Goal: Transaction & Acquisition: Obtain resource

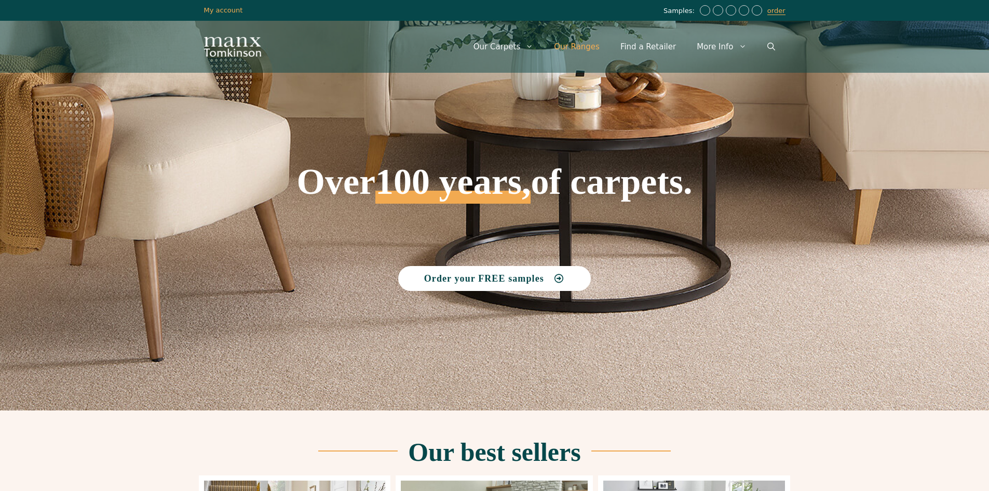
click at [600, 47] on link "Our Ranges" at bounding box center [577, 46] width 66 height 31
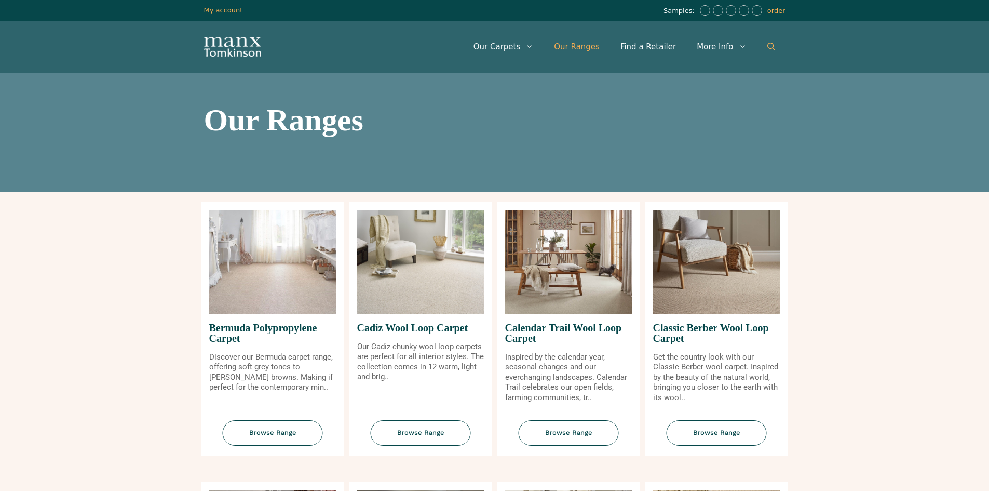
click at [769, 40] on link "Open Search Bar" at bounding box center [771, 46] width 29 height 31
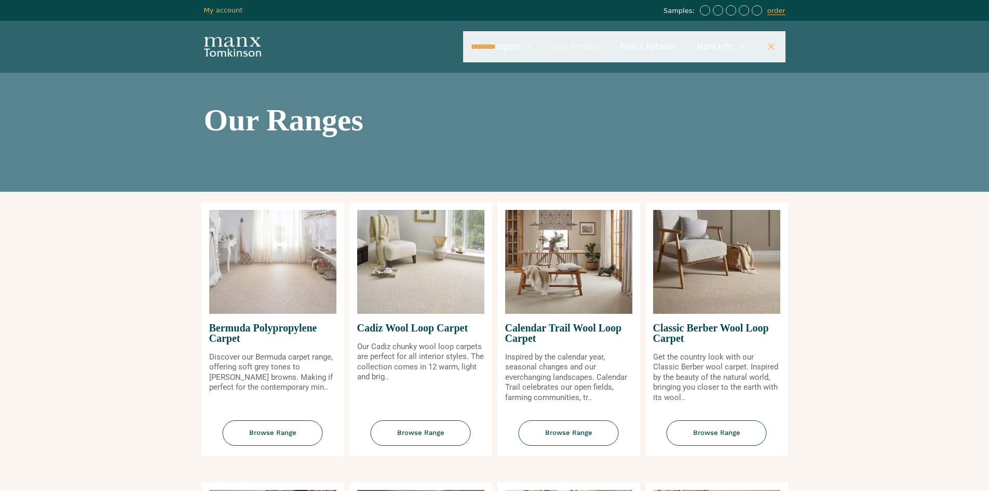
type input "*******"
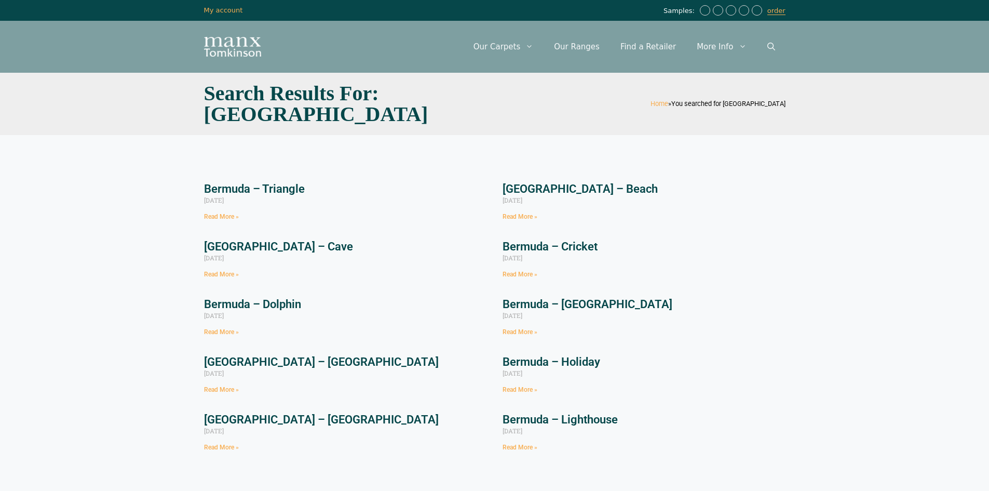
click at [280, 191] on link "Bermuda – Triangle" at bounding box center [254, 188] width 101 height 13
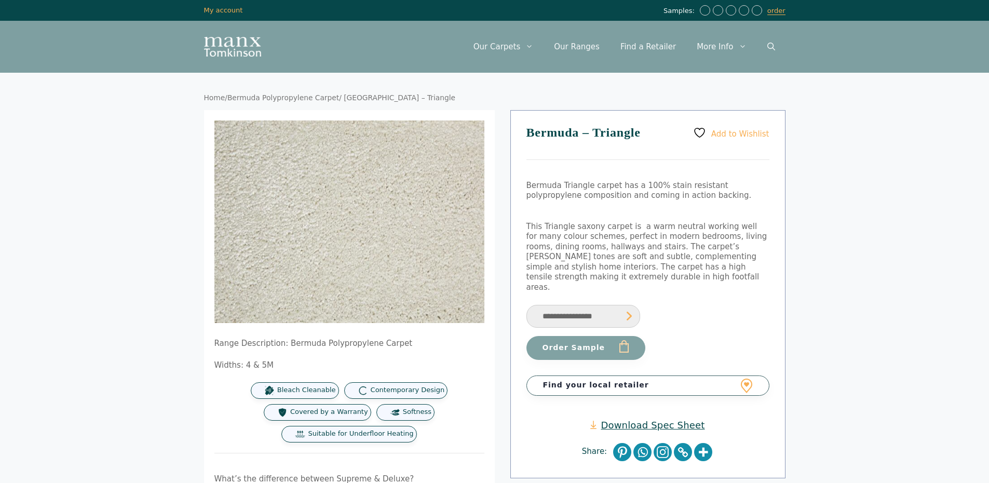
click at [686, 375] on link "Find your local retailer" at bounding box center [648, 385] width 243 height 20
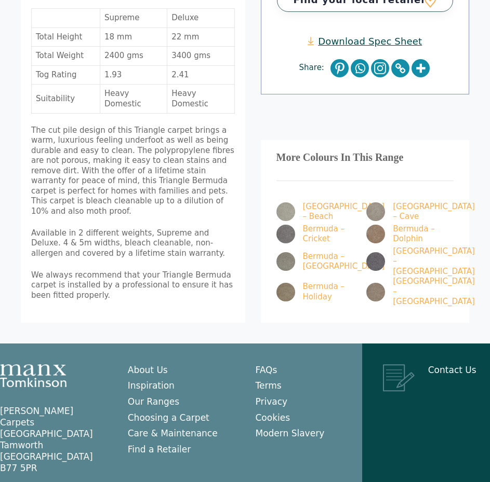
scroll to position [449, 0]
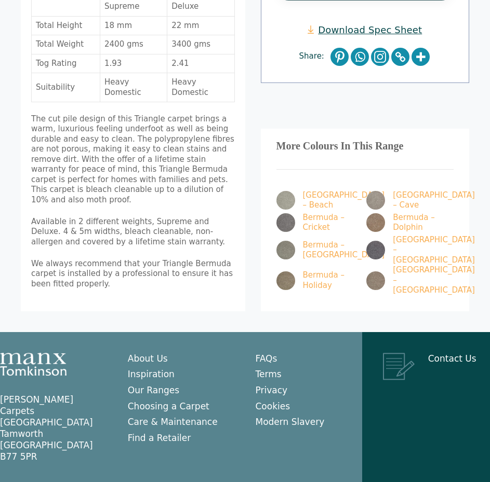
click at [118, 129] on span "The cut pile design of this Triangle carpet brings a warm, luxurious feeling un…" at bounding box center [132, 159] width 203 height 90
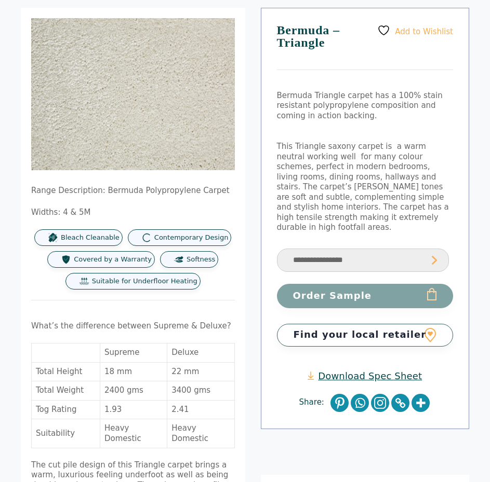
scroll to position [104, 0]
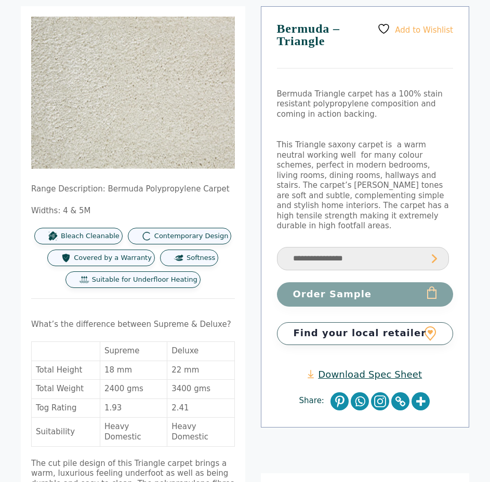
click at [321, 323] on link "Find your local retailer" at bounding box center [365, 334] width 177 height 22
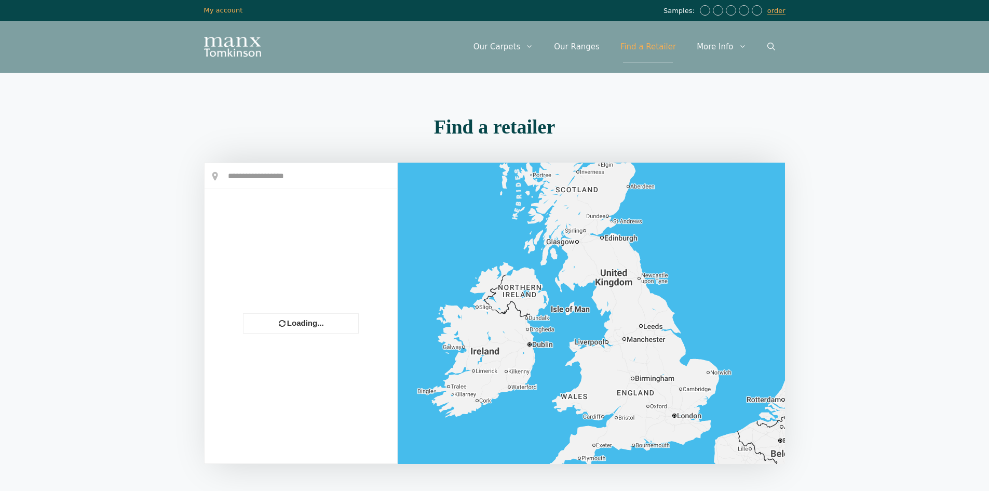
click at [296, 177] on input "text" at bounding box center [301, 176] width 193 height 26
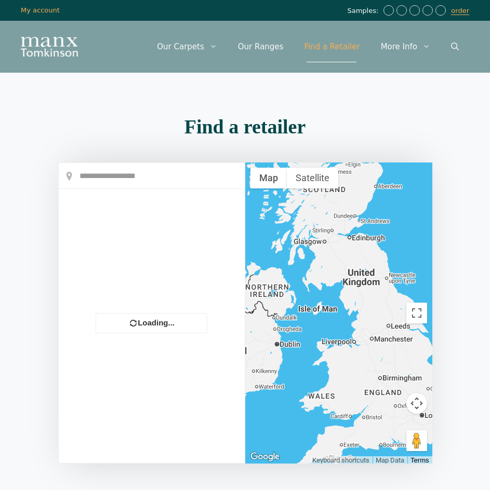
click at [145, 181] on div at bounding box center [152, 313] width 186 height 300
click at [117, 178] on input "text" at bounding box center [152, 176] width 186 height 26
click at [355, 313] on div at bounding box center [338, 313] width 187 height 301
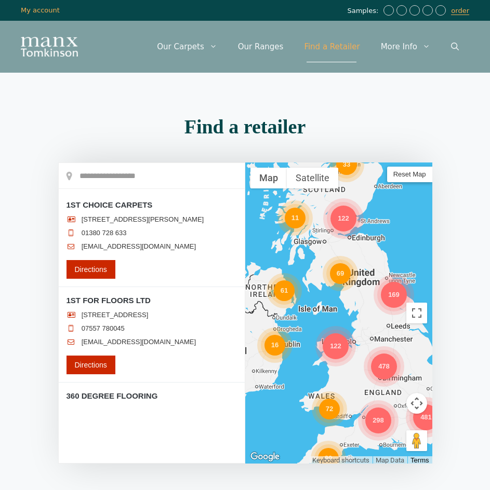
click at [146, 175] on input "text" at bounding box center [152, 176] width 186 height 26
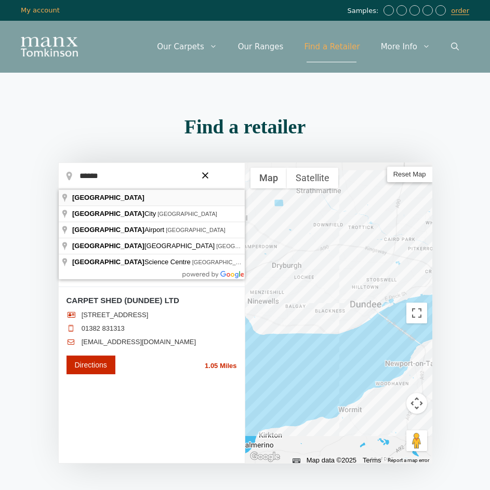
type input "******"
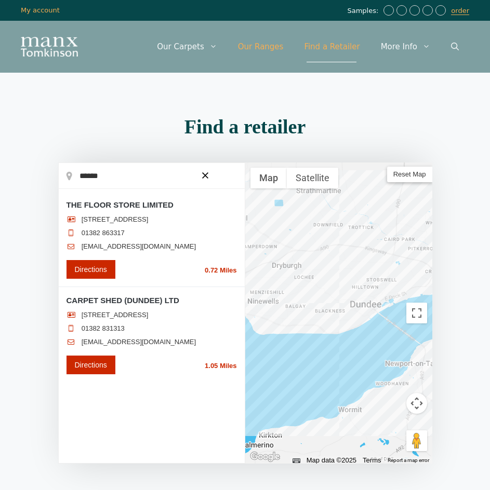
click at [277, 45] on link "Our Ranges" at bounding box center [260, 46] width 66 height 31
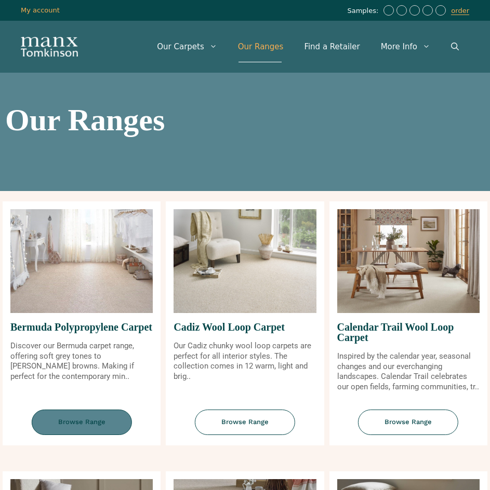
click at [84, 424] on span "Browse Range" at bounding box center [82, 422] width 100 height 25
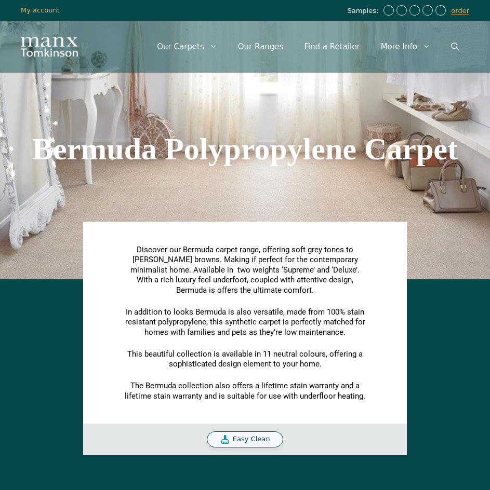
click at [249, 438] on span "Easy Clean" at bounding box center [251, 439] width 37 height 9
click at [251, 442] on span "Easy Clean" at bounding box center [251, 439] width 37 height 9
click at [447, 300] on div "Discover our Bermuda carpet range, offering soft grey tones to sandy browns. Ma…" at bounding box center [244, 370] width 479 height 172
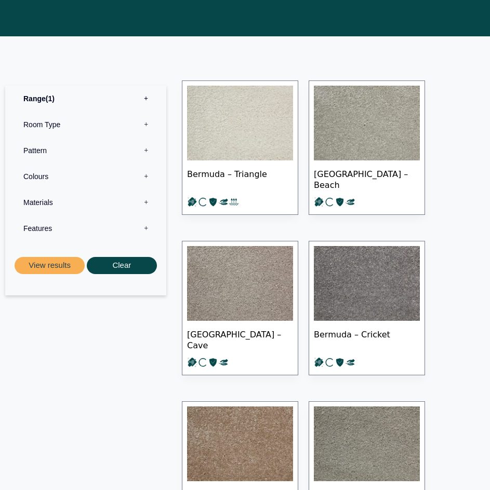
scroll to position [467, 0]
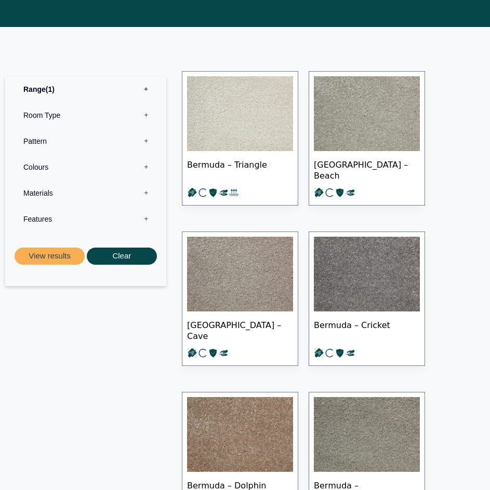
click at [253, 123] on img at bounding box center [240, 113] width 106 height 75
